Goal: Task Accomplishment & Management: Complete application form

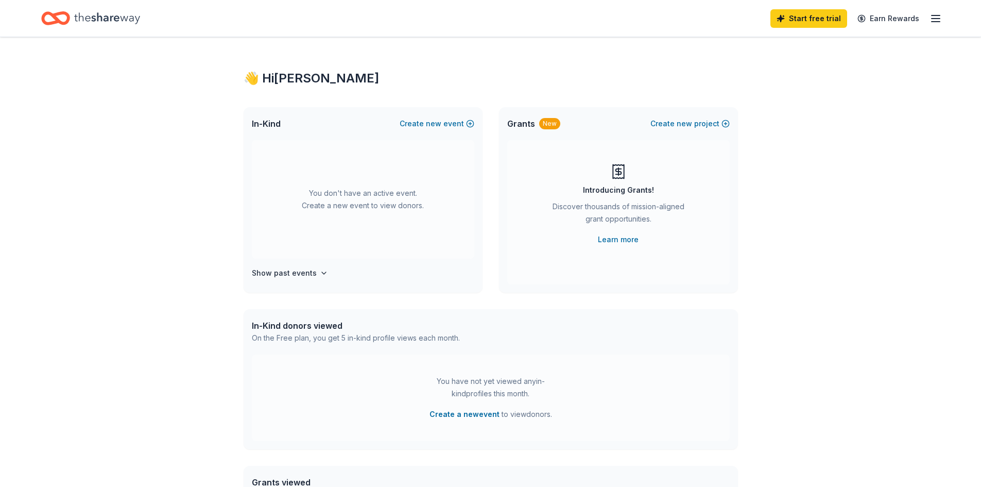
click at [930, 20] on icon "button" at bounding box center [935, 18] width 12 height 12
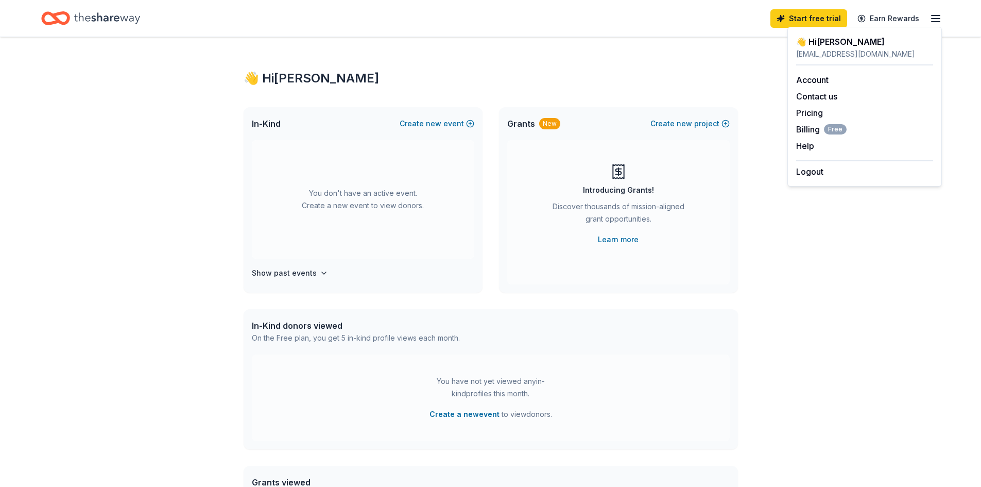
click at [887, 213] on div "👋 Hi [PERSON_NAME] In-Kind Create new event You don't have an active event. Cre…" at bounding box center [490, 337] width 981 height 601
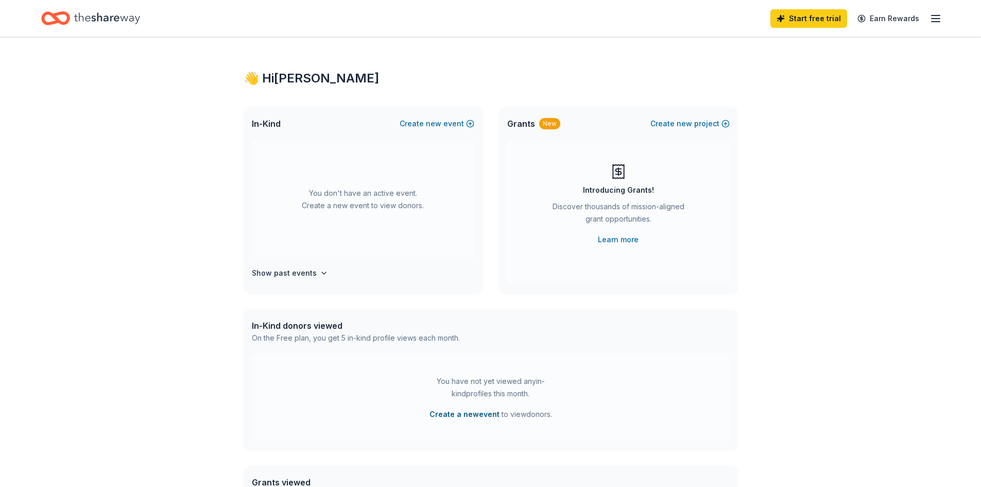
click at [450, 414] on button "Create a new event" at bounding box center [464, 414] width 70 height 12
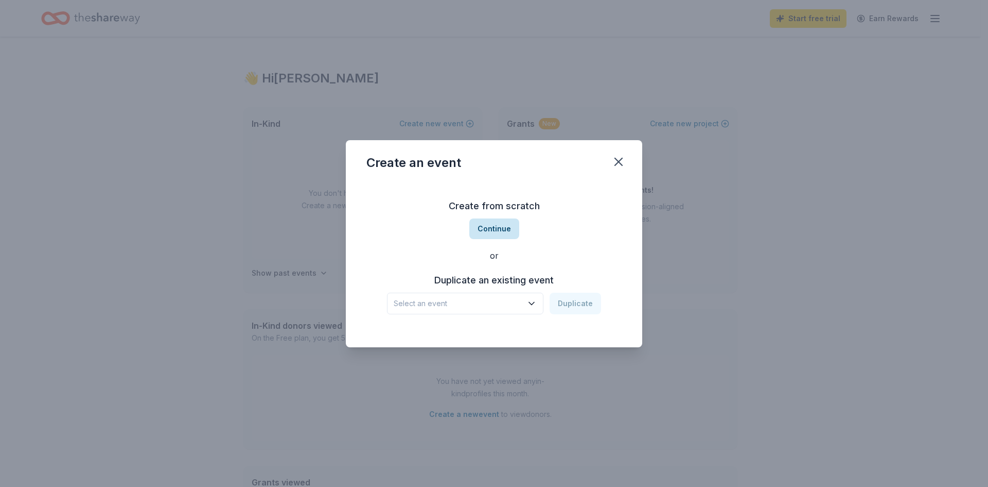
click at [496, 224] on button "Continue" at bounding box center [495, 228] width 50 height 21
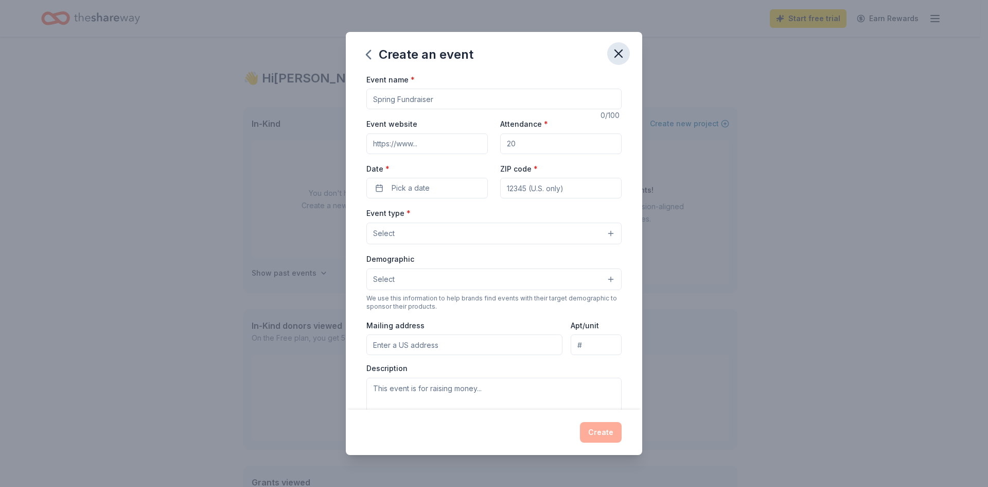
click at [620, 53] on icon "button" at bounding box center [619, 53] width 14 height 14
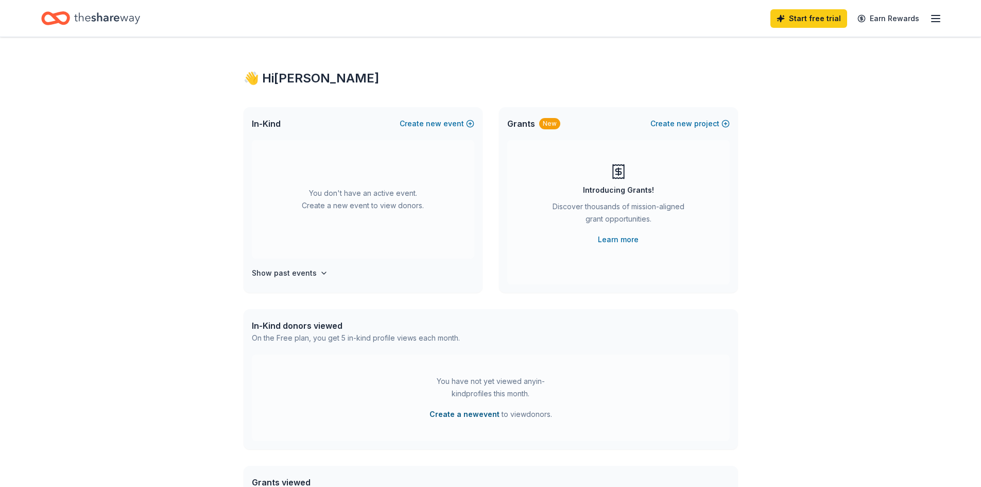
click at [458, 415] on button "Create a new event" at bounding box center [464, 414] width 70 height 12
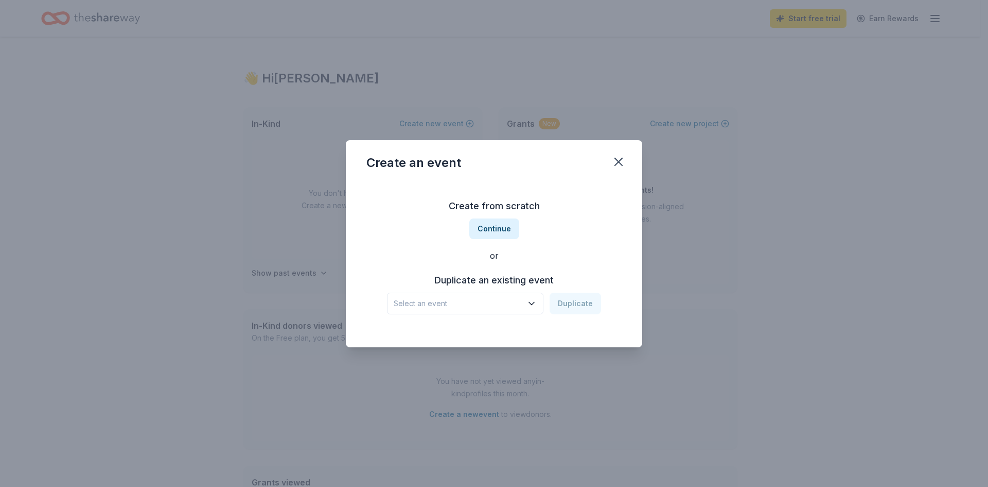
click at [533, 307] on icon "button" at bounding box center [532, 303] width 10 height 10
click at [468, 343] on div "[DATE] · Greater LA" at bounding box center [435, 343] width 74 height 12
click at [580, 304] on button "Duplicate" at bounding box center [575, 303] width 51 height 22
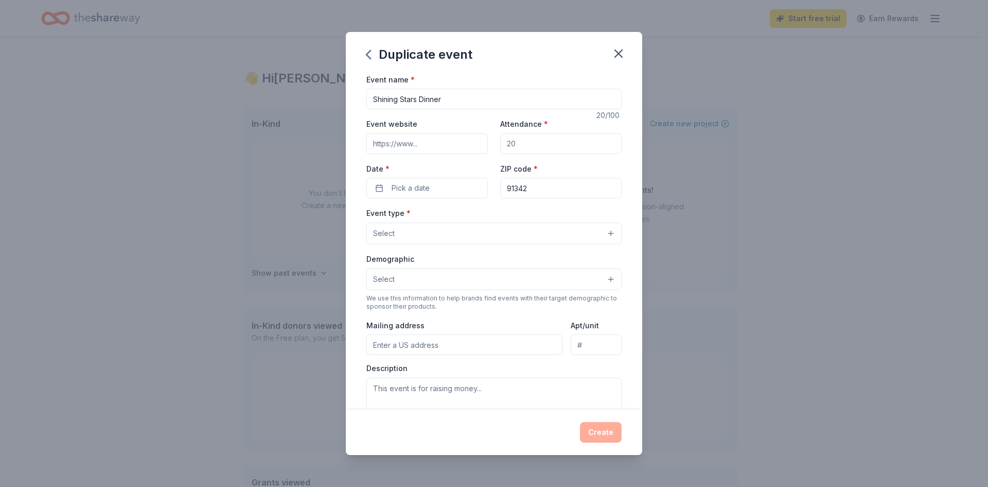
click at [517, 150] on input "Attendance *" at bounding box center [561, 143] width 122 height 21
type input "330"
click at [457, 184] on button "Pick a date" at bounding box center [428, 188] width 122 height 21
click at [479, 213] on button "Go to next month" at bounding box center [481, 215] width 14 height 14
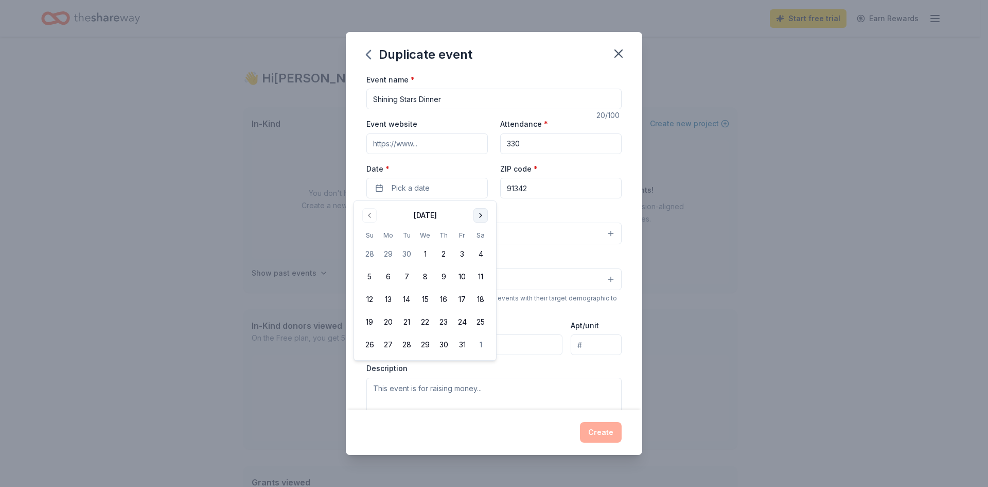
click at [479, 213] on button "Go to next month" at bounding box center [481, 215] width 14 height 14
click at [464, 252] on button "5" at bounding box center [462, 254] width 19 height 19
click at [531, 209] on div "Event type * Select" at bounding box center [494, 225] width 255 height 38
click at [504, 235] on button "Select" at bounding box center [494, 233] width 255 height 22
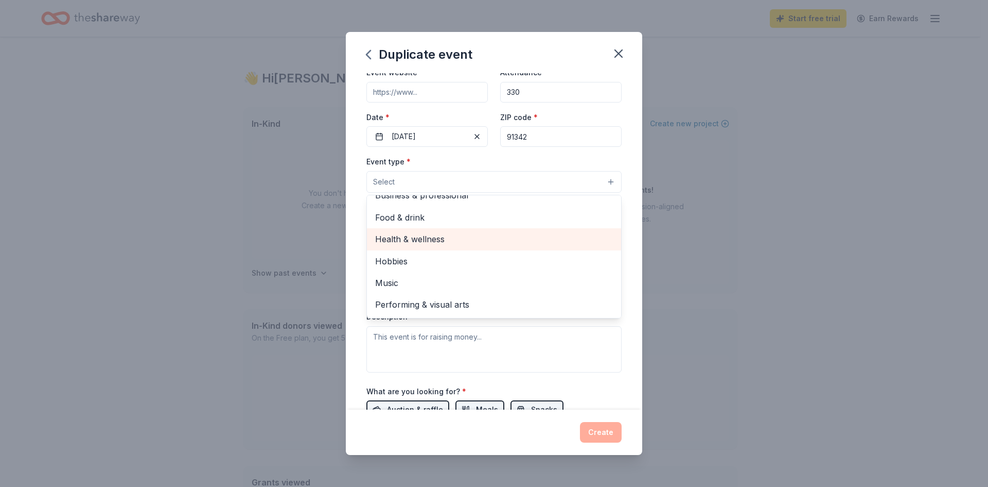
scroll to position [154, 0]
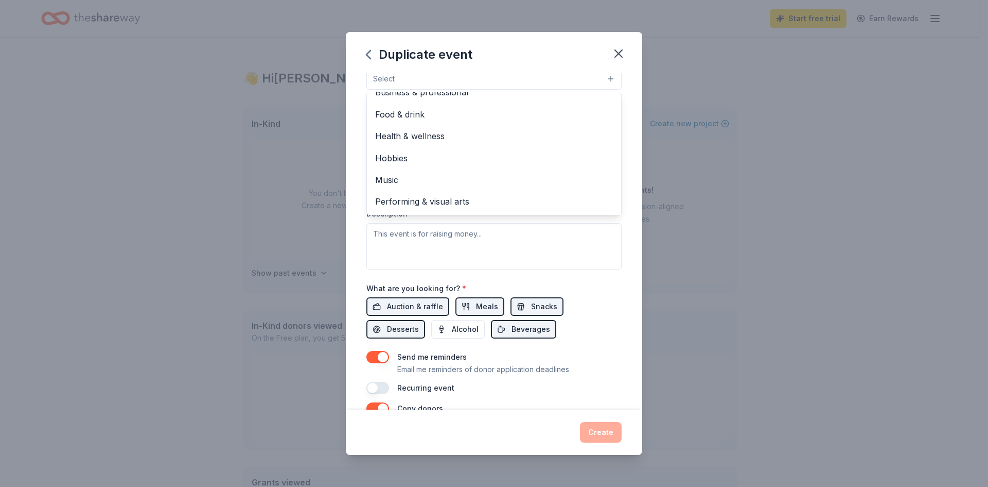
click at [612, 300] on div "Event name * Shining Stars Dinner 20 /100 Event website Attendance * 330 Date *…" at bounding box center [494, 157] width 255 height 476
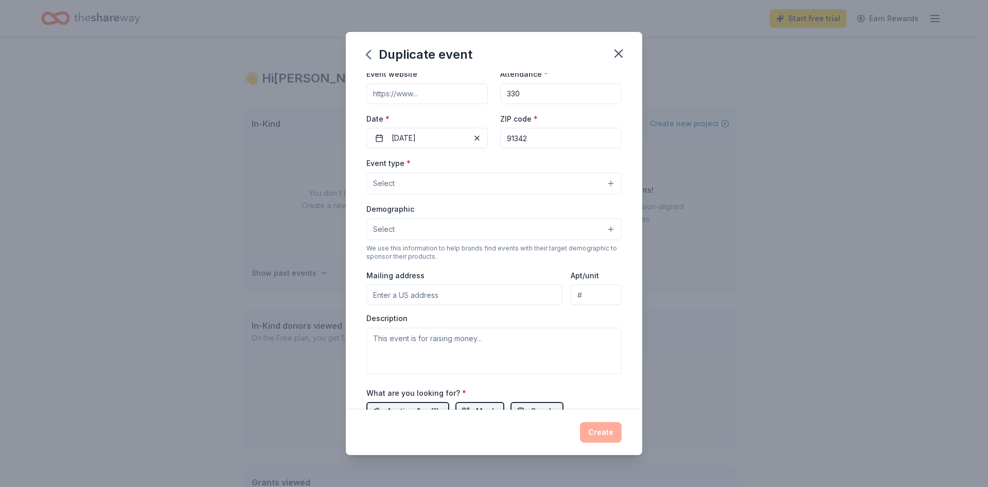
scroll to position [0, 0]
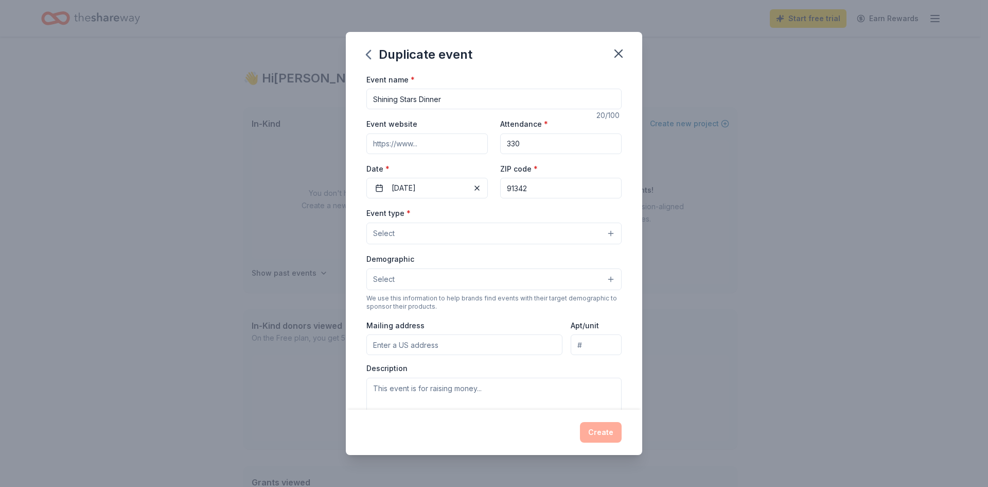
click at [577, 237] on button "Select" at bounding box center [494, 233] width 255 height 22
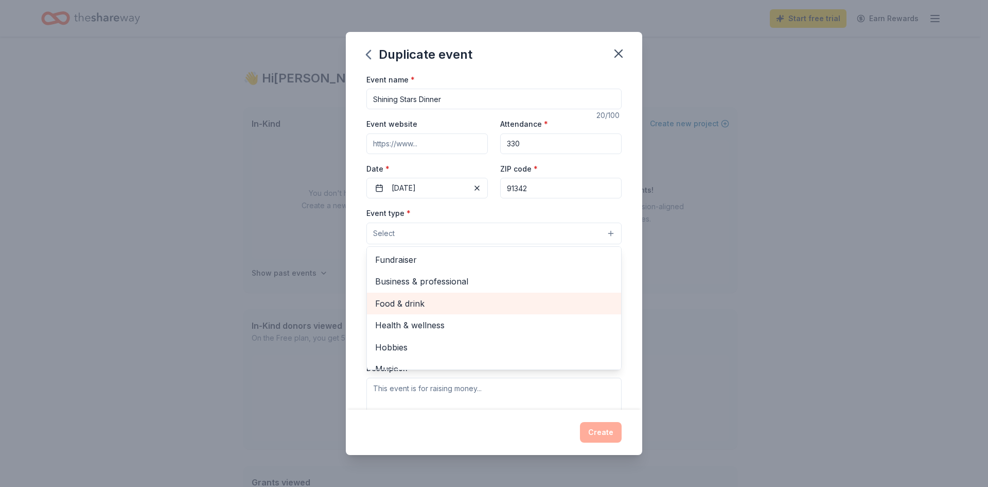
click at [429, 308] on span "Food & drink" at bounding box center [494, 303] width 238 height 13
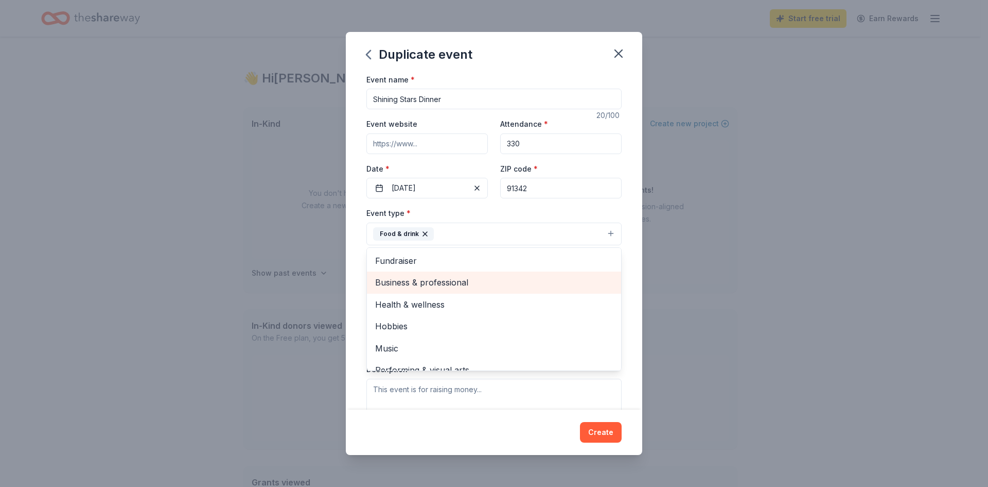
click at [439, 282] on span "Business & professional" at bounding box center [494, 281] width 238 height 13
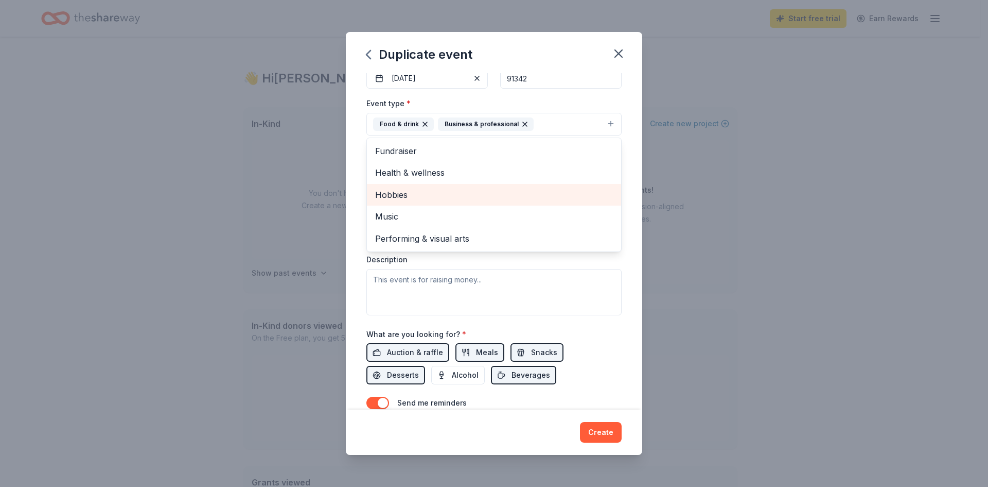
scroll to position [51, 0]
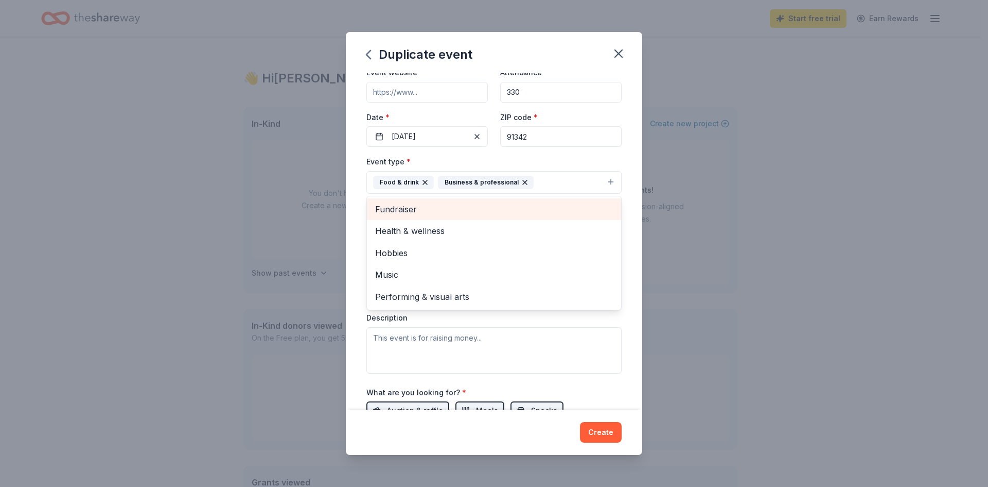
click at [480, 202] on div "Fundraiser" at bounding box center [494, 209] width 254 height 22
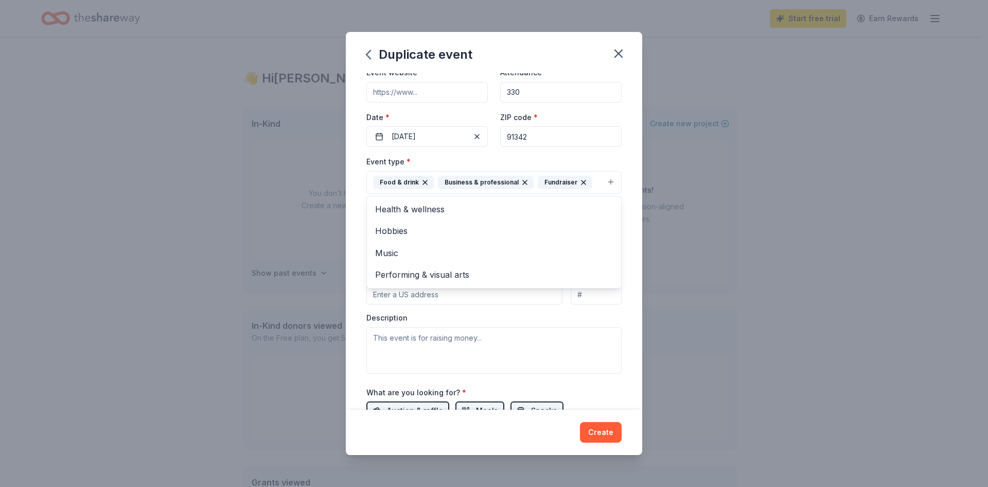
click at [628, 230] on div "Event name * Shining Stars Dinner 20 /100 Event website Attendance * 330 Date *…" at bounding box center [494, 241] width 297 height 337
click at [506, 225] on button "Select" at bounding box center [494, 229] width 255 height 22
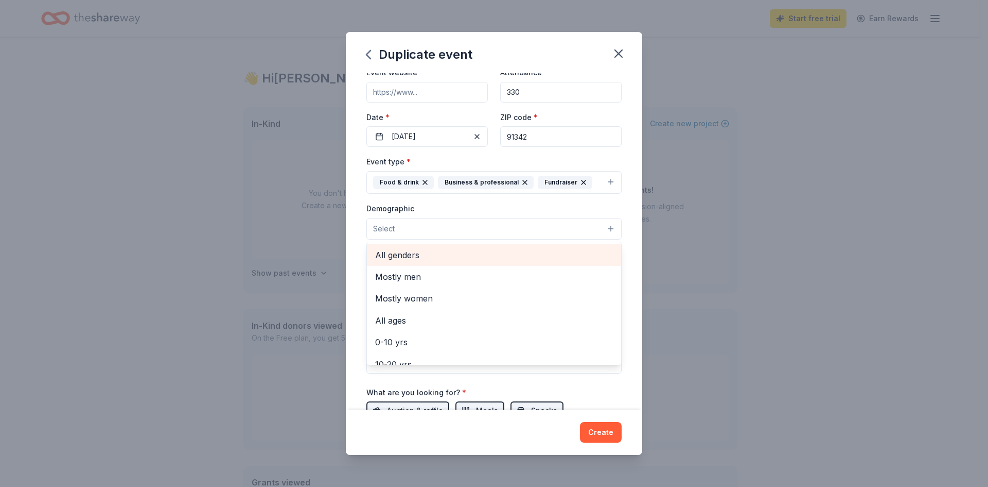
click at [404, 260] on span "All genders" at bounding box center [494, 254] width 238 height 13
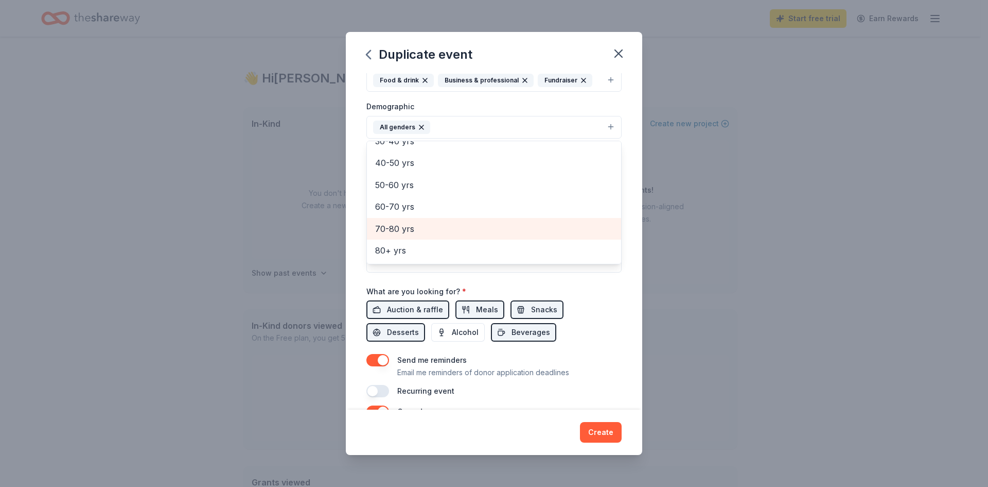
scroll to position [154, 0]
click at [611, 298] on div "Event name * Shining Stars Dinner 20 /100 Event website Attendance * 330 Date *…" at bounding box center [494, 158] width 255 height 478
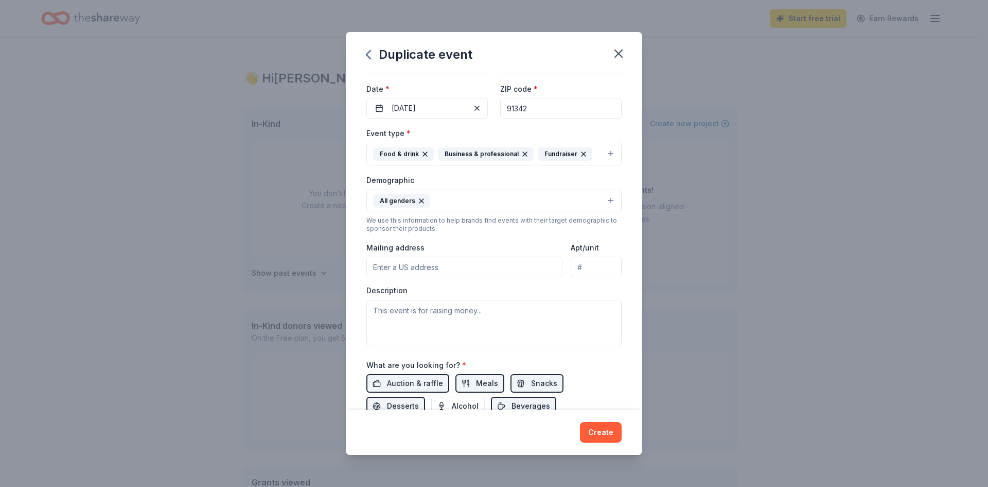
scroll to position [103, 0]
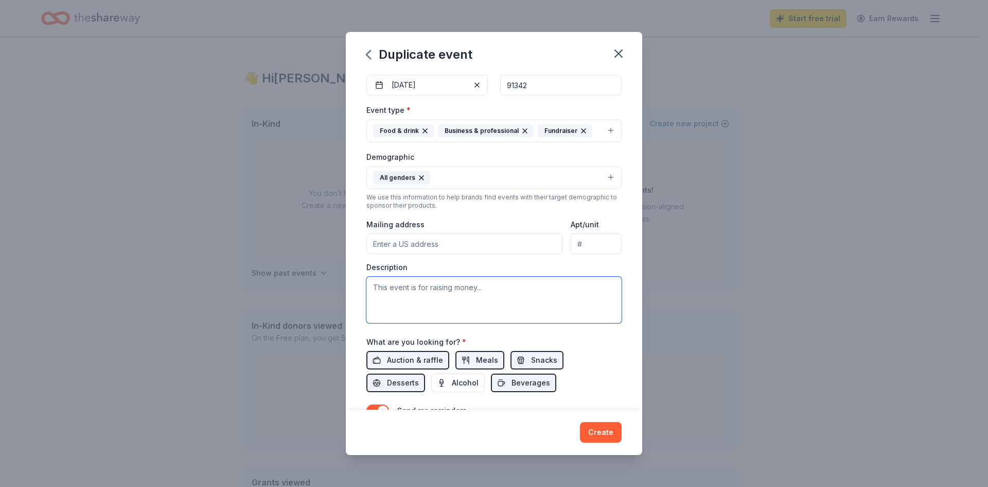
click at [434, 299] on textarea at bounding box center [494, 299] width 255 height 46
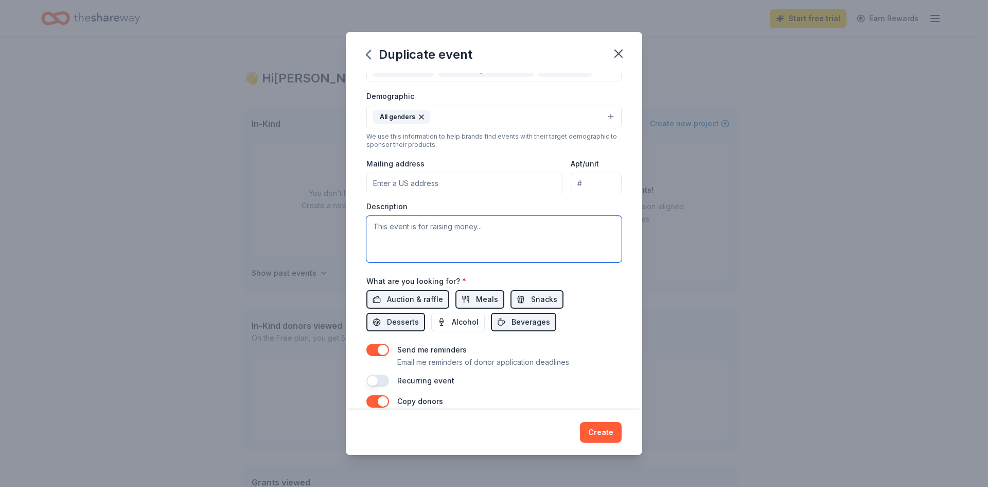
scroll to position [154, 0]
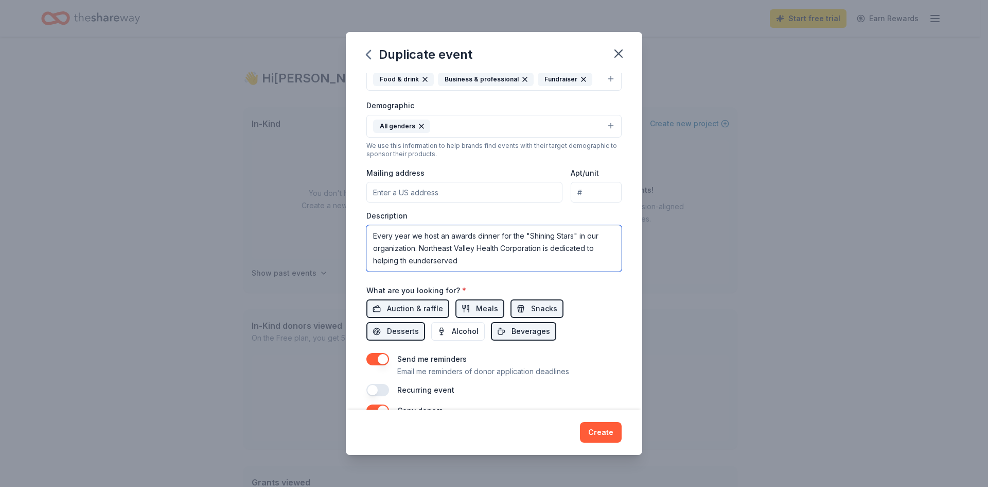
click at [411, 261] on textarea "Every year we host an awards dinner for the "Shining Stars" in our organization…" at bounding box center [494, 248] width 255 height 46
click at [474, 266] on textarea "Every year we host an awards dinner for the "Shining Stars" in our organization…" at bounding box center [494, 248] width 255 height 46
click at [564, 255] on textarea "Every year we host an awards dinner for the "Shining Stars" in our organization…" at bounding box center [494, 248] width 255 height 46
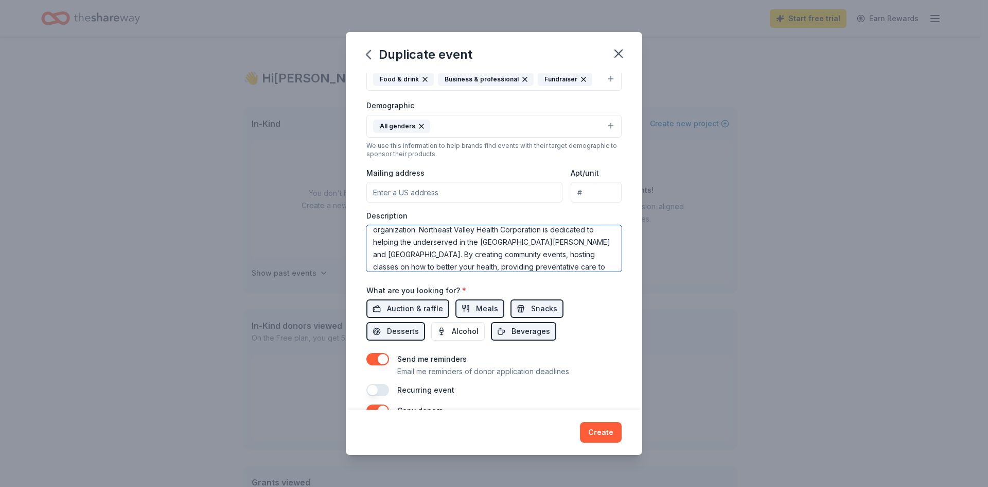
scroll to position [31, 0]
click at [405, 241] on textarea "Every year we host an awards dinner for the "Shining Stars" in our organization…" at bounding box center [494, 248] width 255 height 46
click at [569, 264] on textarea "Every year we host an awards dinner for the "Shining Stars" in our organization…" at bounding box center [494, 248] width 255 height 46
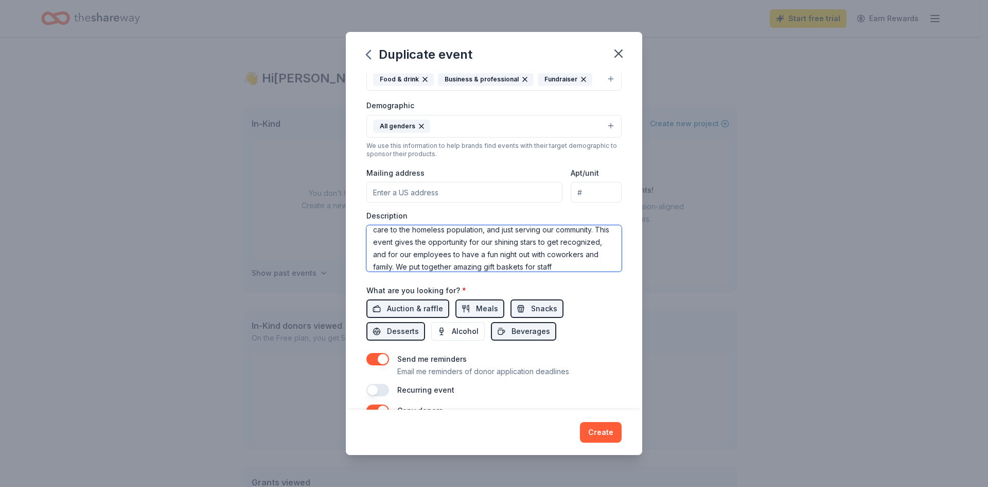
click at [484, 265] on textarea "Every year we host an awards dinner for the "Shining Stars" in our organization…" at bounding box center [494, 248] width 255 height 46
click at [574, 265] on textarea "Every year we host an awards dinner for the "Shining Stars" in our organization…" at bounding box center [494, 248] width 255 height 46
drag, startPoint x: 450, startPoint y: 254, endPoint x: 485, endPoint y: 269, distance: 38.5
click at [485, 269] on textarea "Every year we host an awards dinner for the "Shining Stars" in our organization…" at bounding box center [494, 248] width 255 height 46
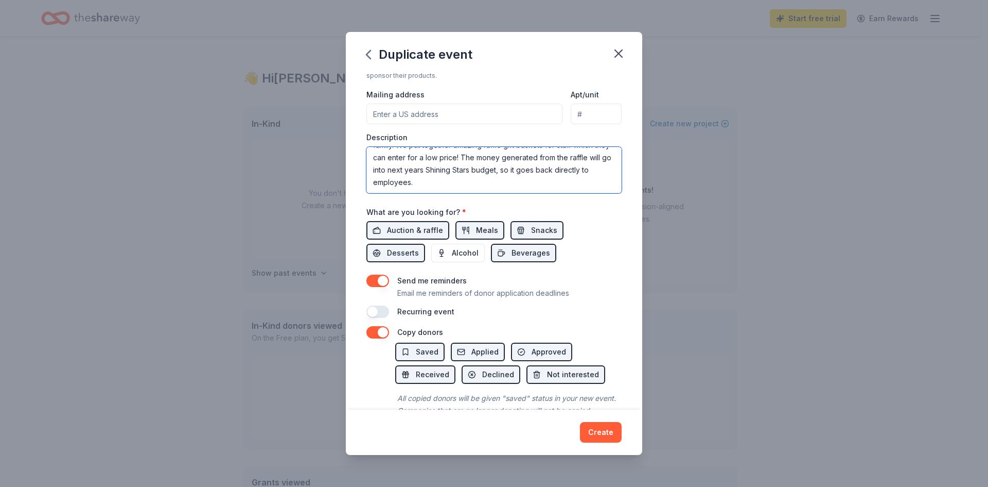
scroll to position [257, 0]
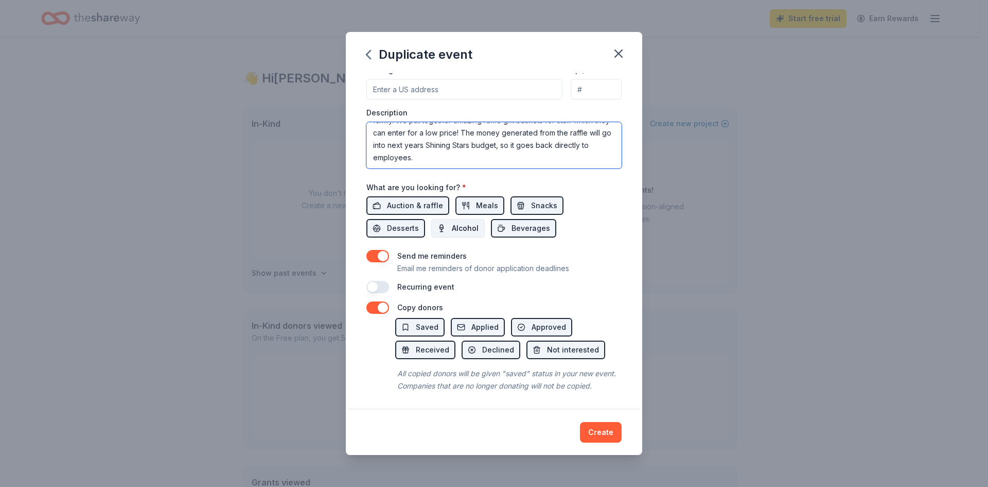
type textarea "Every year we host an awards dinner for the "Shining Stars" in our organization…"
click at [471, 228] on span "Alcohol" at bounding box center [465, 228] width 27 height 12
click at [380, 252] on button "button" at bounding box center [378, 256] width 23 height 12
click at [380, 254] on button "button" at bounding box center [378, 256] width 23 height 12
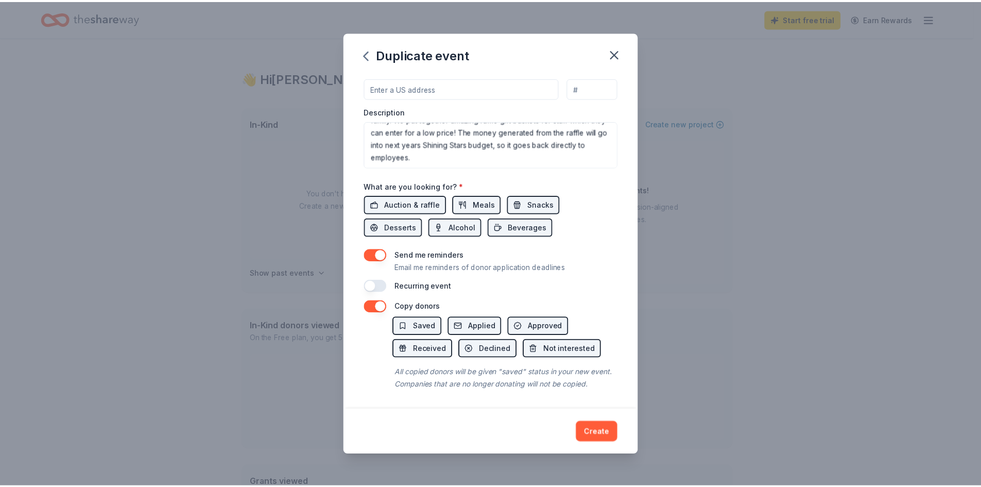
scroll to position [271, 0]
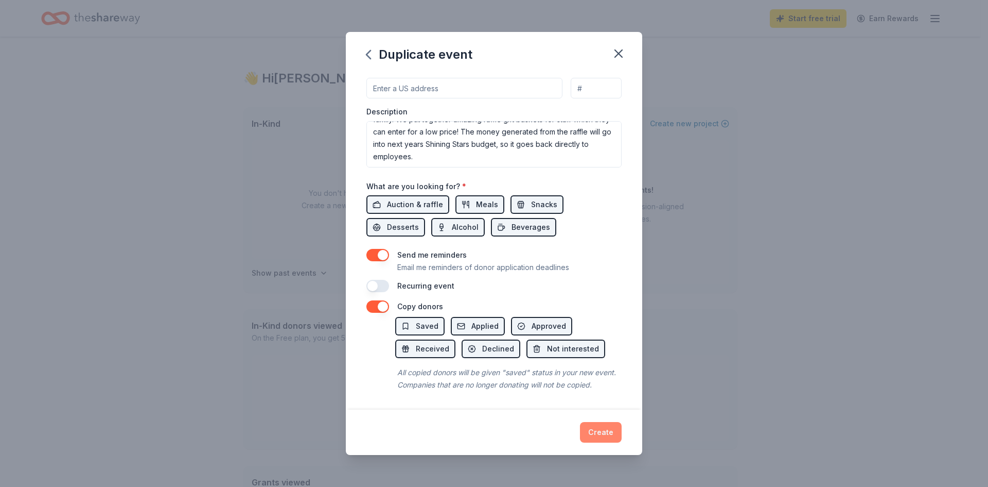
click at [609, 432] on button "Create" at bounding box center [601, 432] width 42 height 21
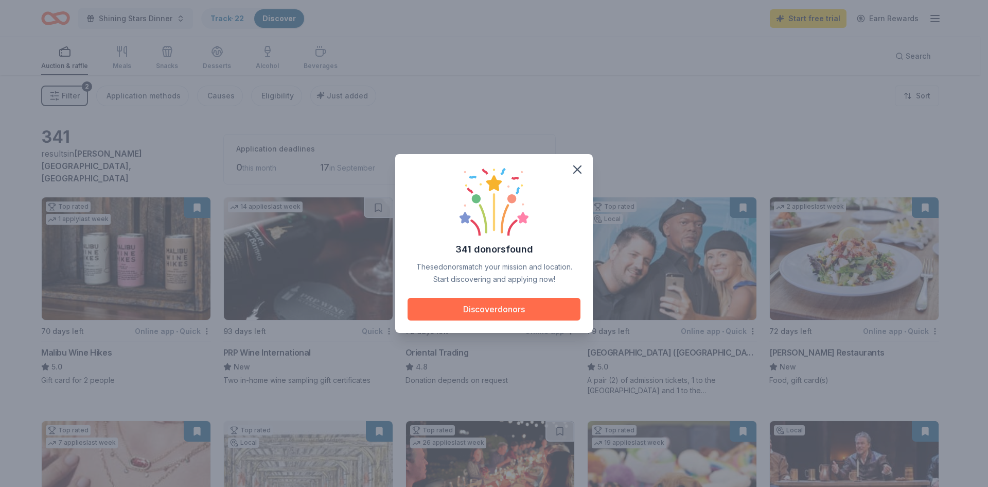
click at [492, 309] on button "Discover donors" at bounding box center [494, 309] width 173 height 23
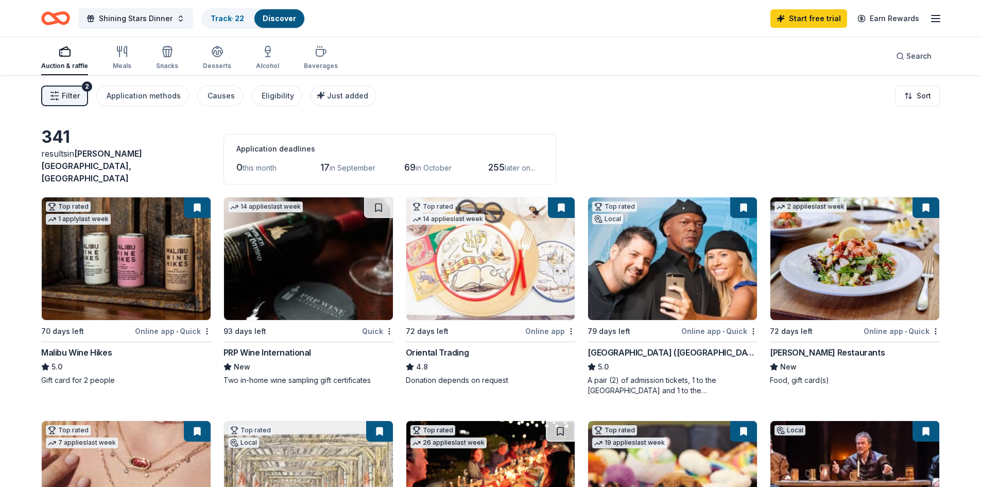
click at [323, 263] on img at bounding box center [308, 258] width 169 height 123
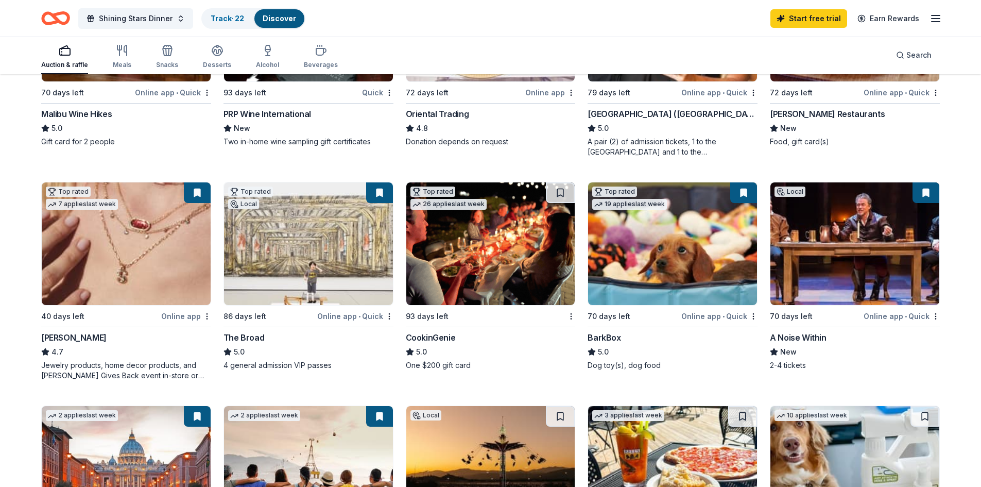
scroll to position [257, 0]
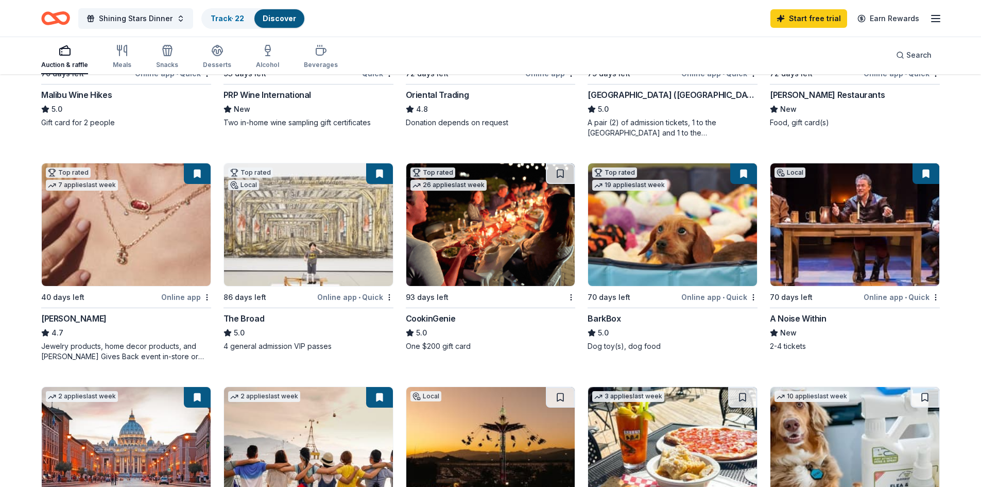
click at [492, 226] on img at bounding box center [490, 224] width 169 height 123
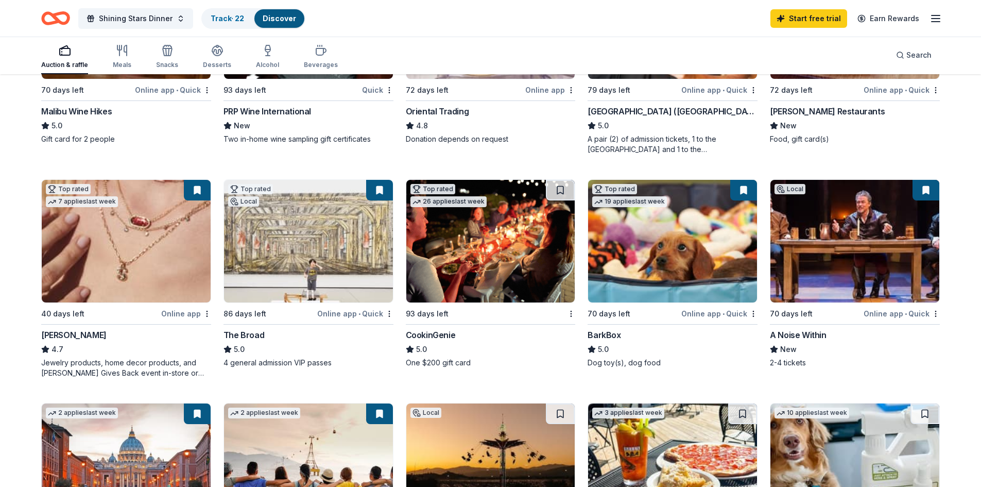
scroll to position [0, 0]
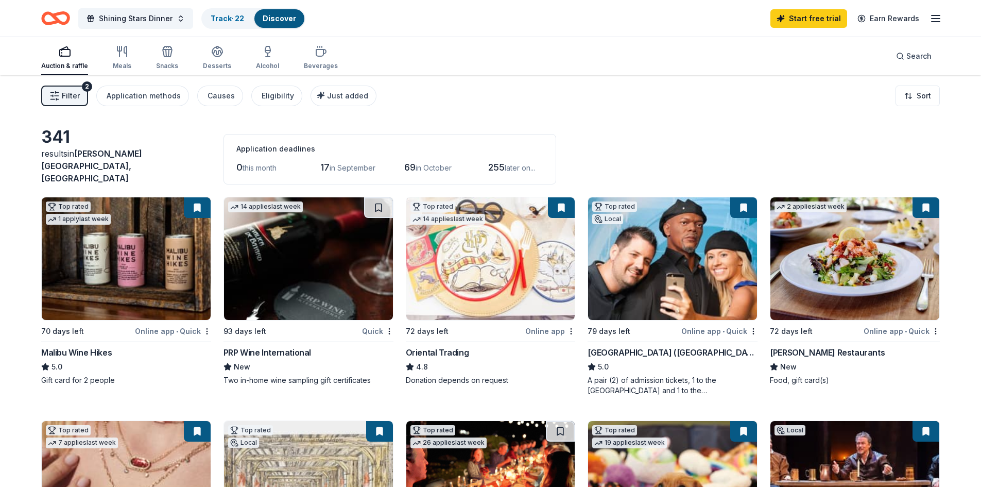
click at [377, 202] on button at bounding box center [378, 207] width 29 height 21
click at [562, 202] on button at bounding box center [561, 207] width 27 height 21
click at [562, 201] on button at bounding box center [561, 207] width 27 height 21
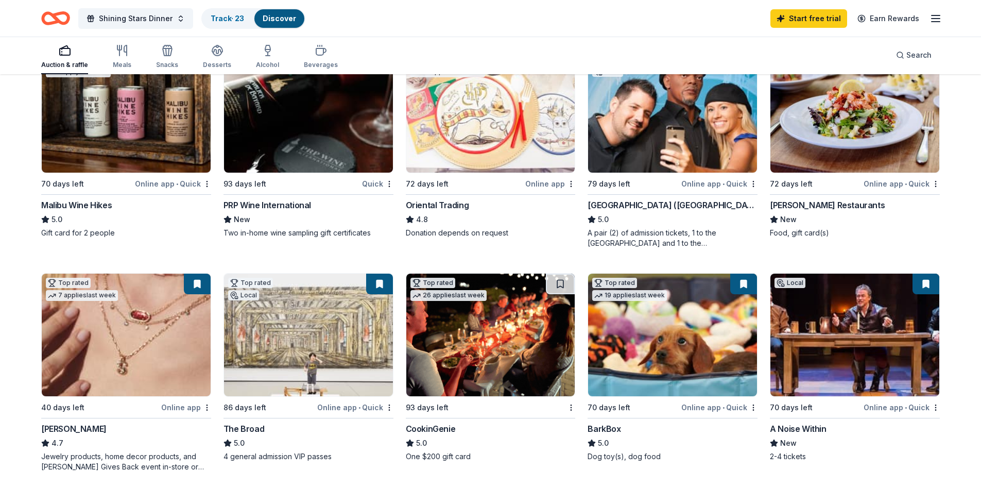
scroll to position [206, 0]
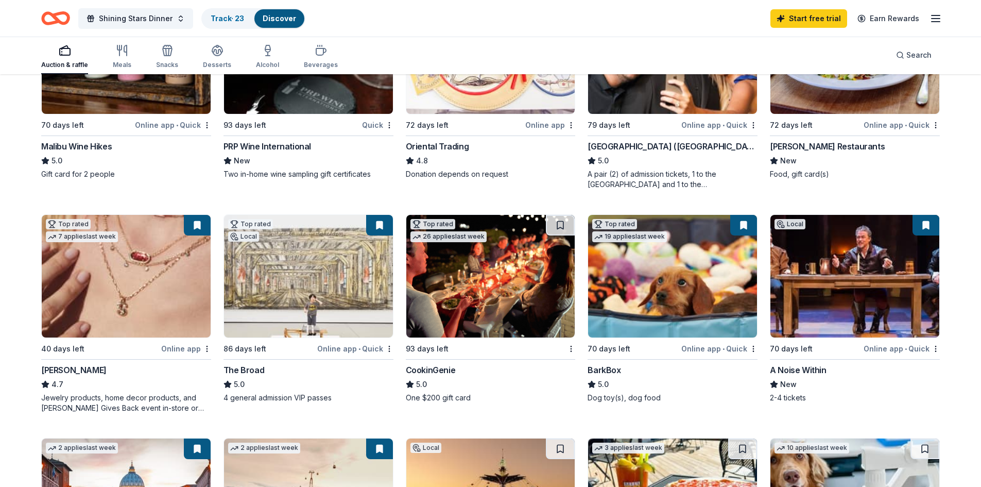
click at [560, 215] on button at bounding box center [560, 225] width 29 height 21
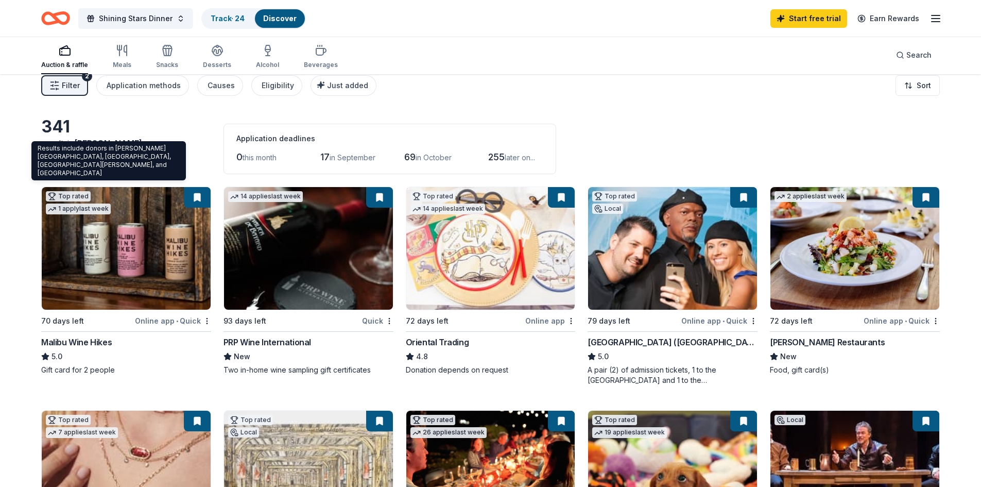
scroll to position [0, 0]
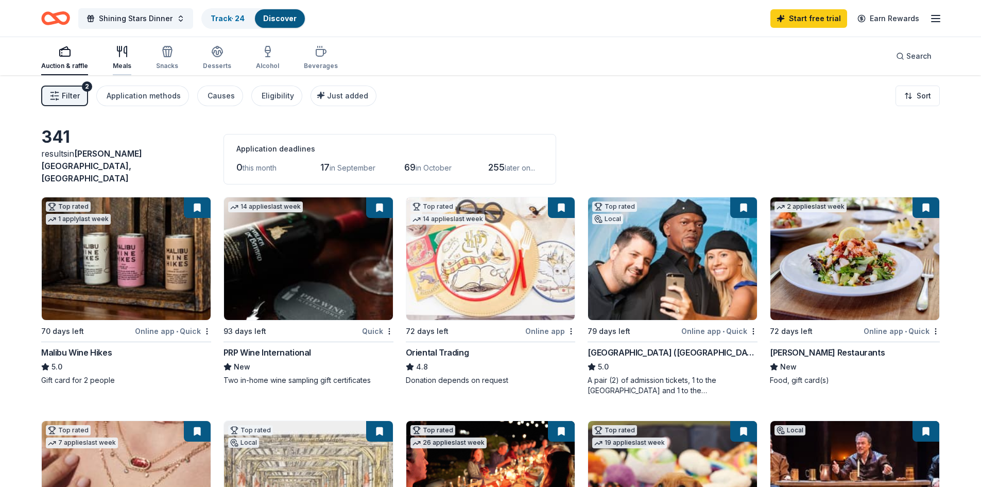
click at [124, 63] on div "Meals" at bounding box center [122, 66] width 19 height 8
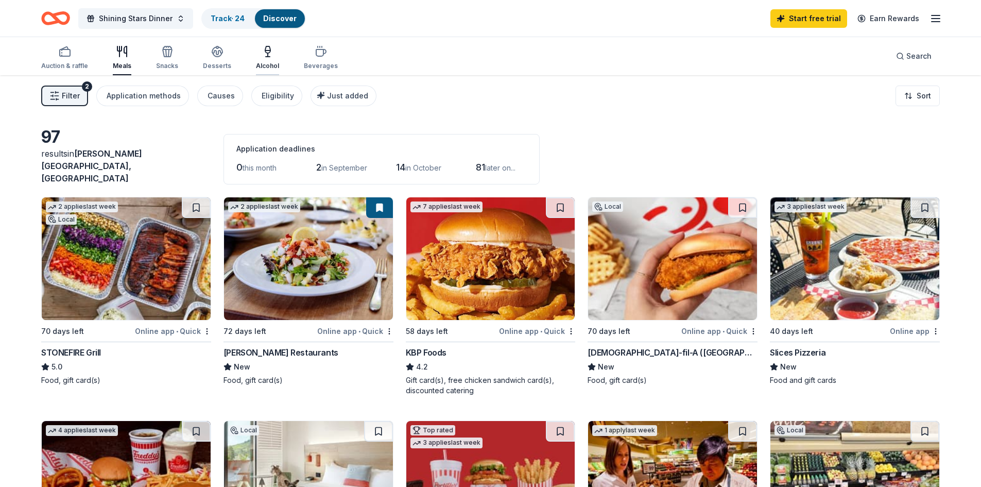
click at [257, 52] on div "button" at bounding box center [267, 51] width 23 height 12
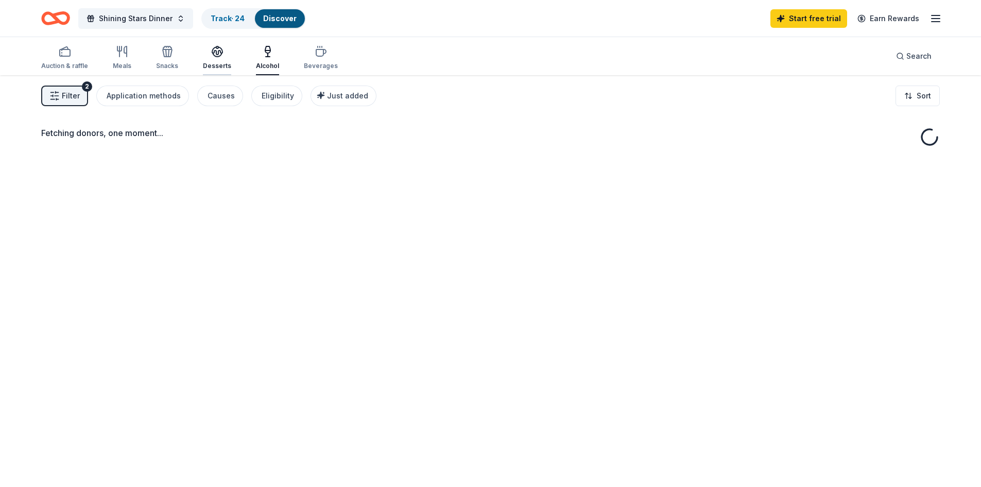
click at [219, 61] on div "Desserts" at bounding box center [217, 57] width 28 height 25
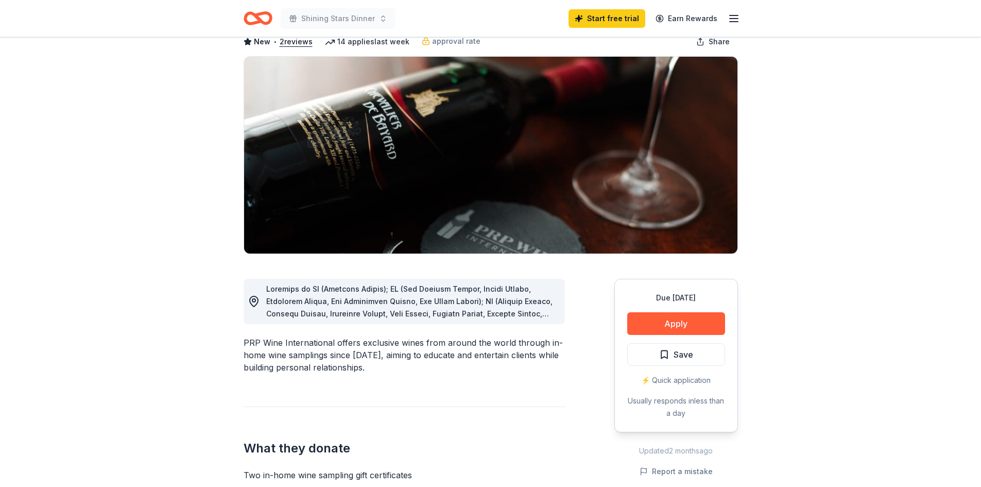
scroll to position [51, 0]
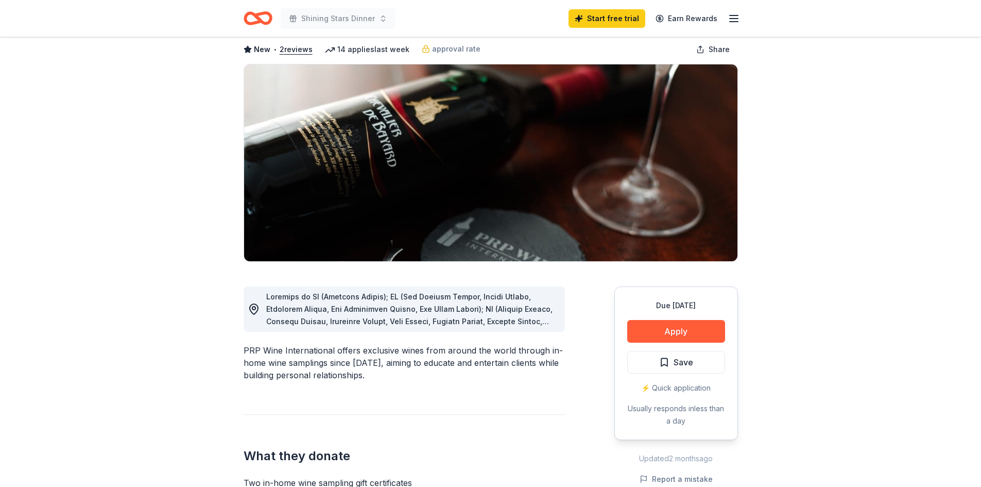
drag, startPoint x: 507, startPoint y: 303, endPoint x: 326, endPoint y: 87, distance: 281.7
